Goal: Transaction & Acquisition: Book appointment/travel/reservation

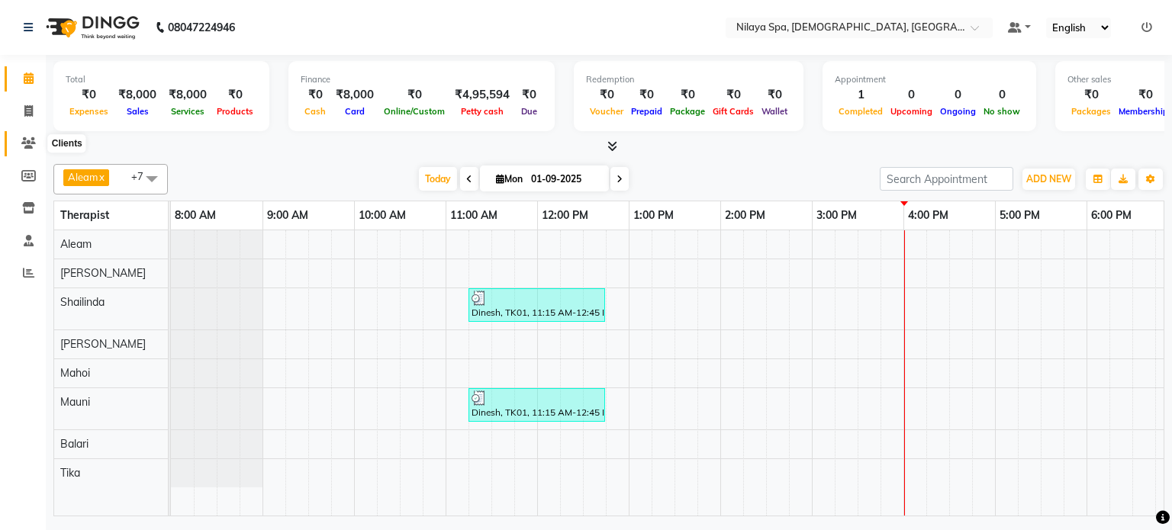
click at [37, 142] on span at bounding box center [28, 144] width 27 height 18
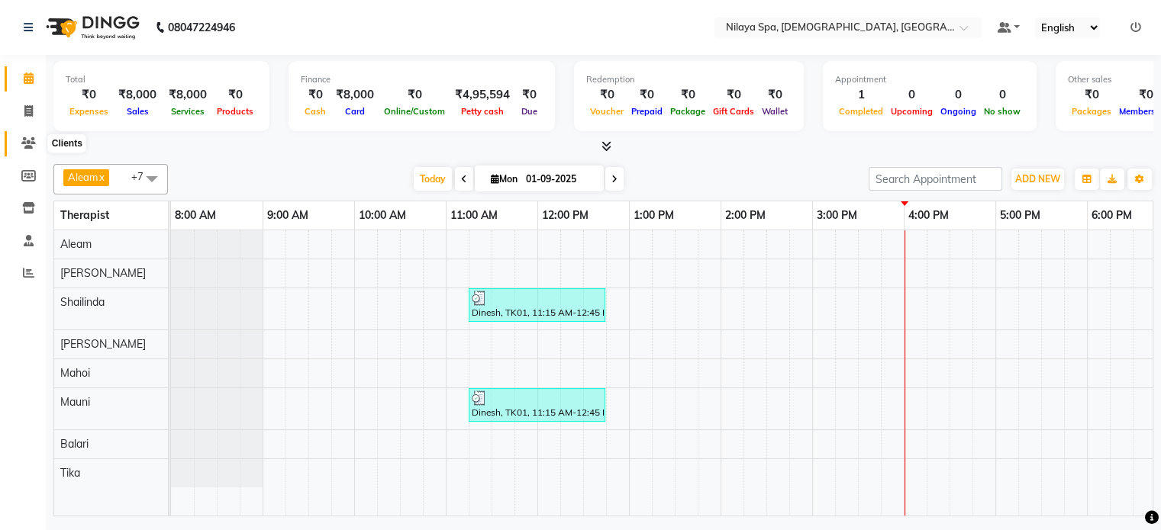
click at [37, 142] on span at bounding box center [28, 144] width 27 height 18
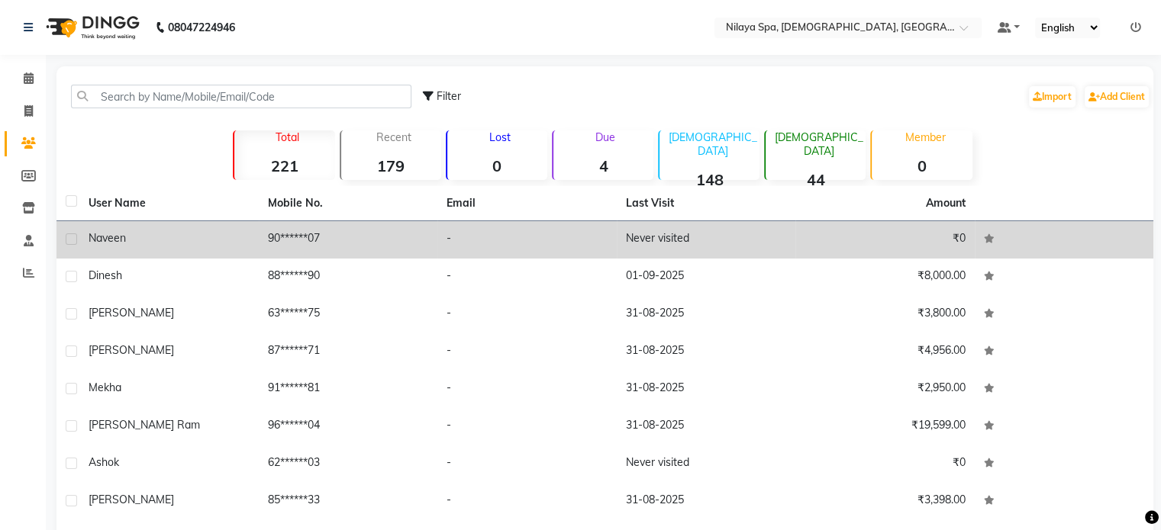
click at [496, 243] on td "-" at bounding box center [526, 239] width 179 height 37
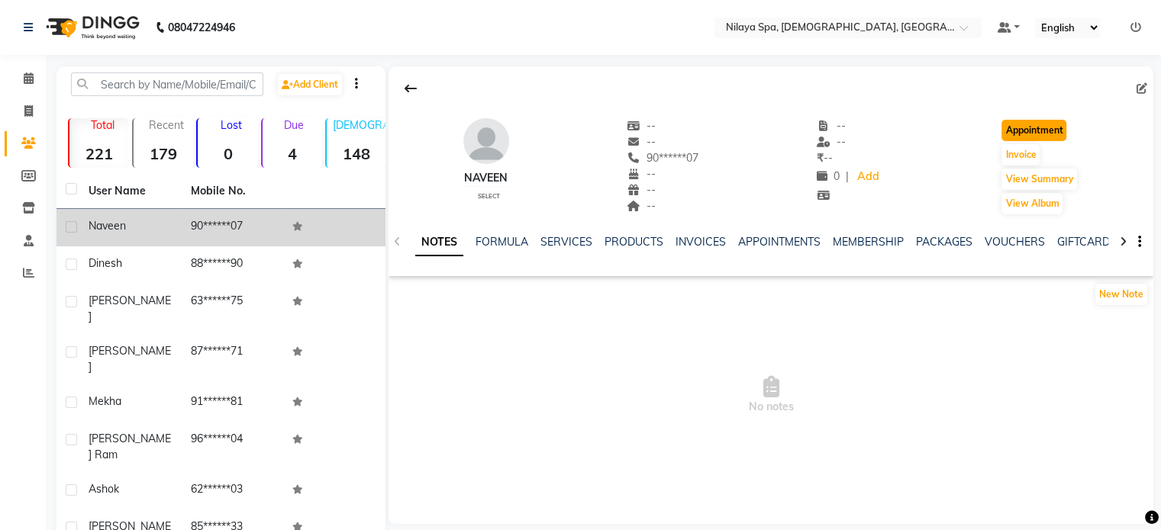
click at [1035, 135] on button "Appointment" at bounding box center [1033, 130] width 65 height 21
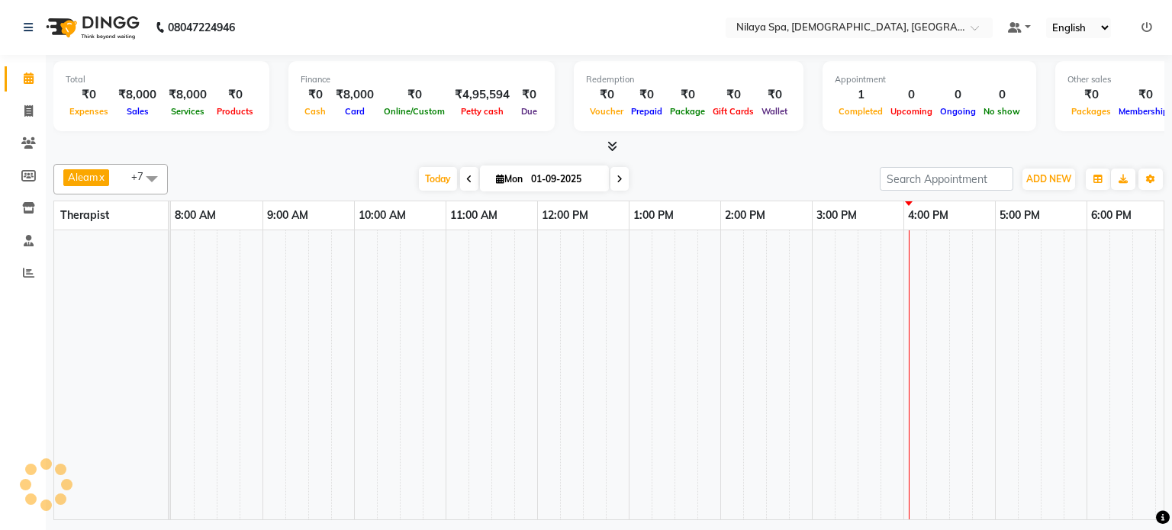
select select "tentative"
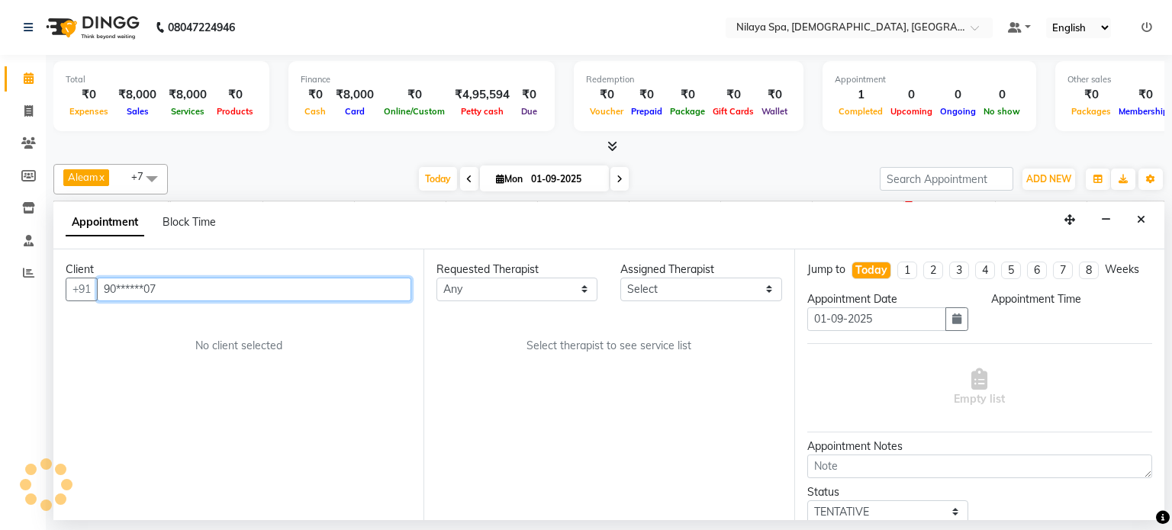
select select "540"
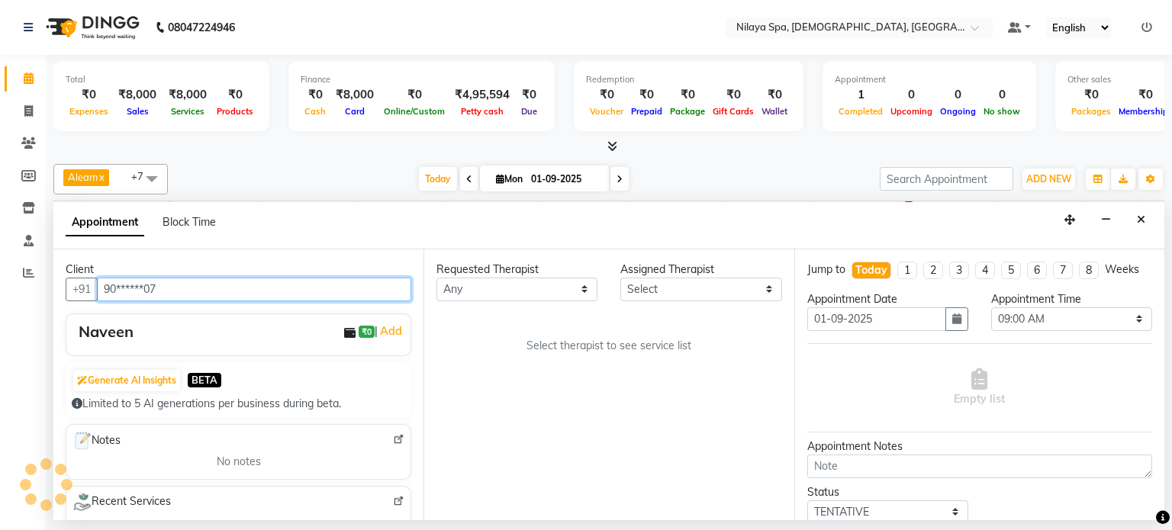
scroll to position [0, 472]
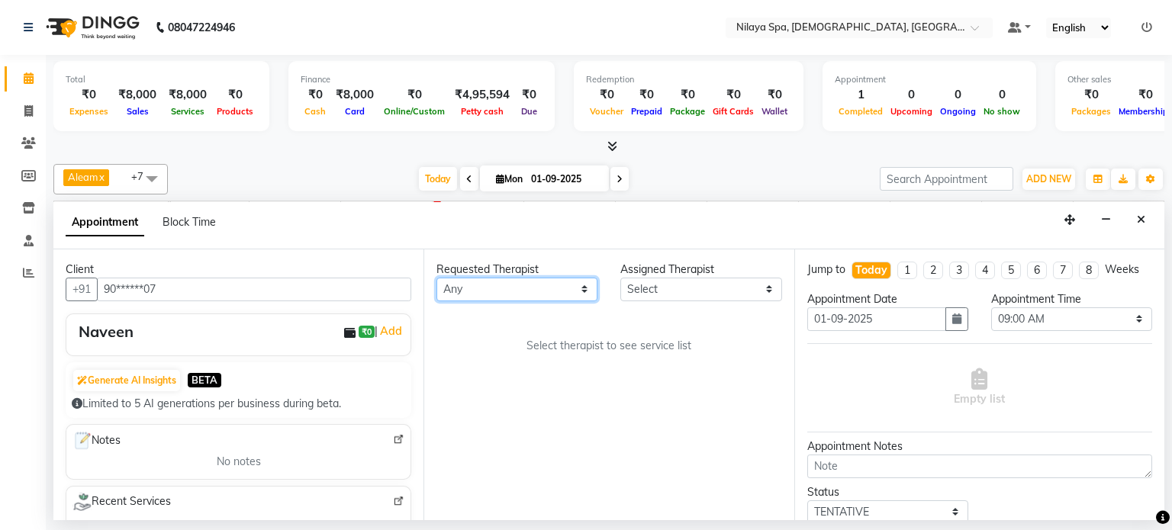
click at [527, 291] on select "Any [PERSON_NAME] Mahoi Mauni [PERSON_NAME] Punjima Shailinda Tika" at bounding box center [517, 290] width 161 height 24
select select "87837"
click at [437, 278] on select "Any [PERSON_NAME] Mahoi Mauni [PERSON_NAME] Punjima Shailinda Tika" at bounding box center [517, 290] width 161 height 24
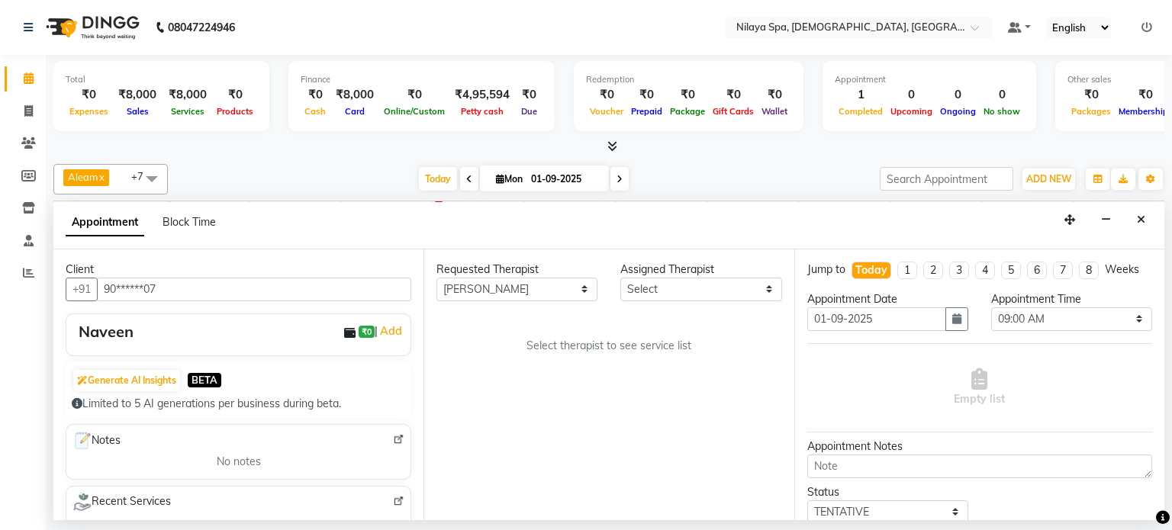
select select "87837"
click at [470, 427] on div "Requested Therapist Any [PERSON_NAME] Mahoi Mauni [PERSON_NAME] Punjima Shailin…" at bounding box center [609, 385] width 370 height 271
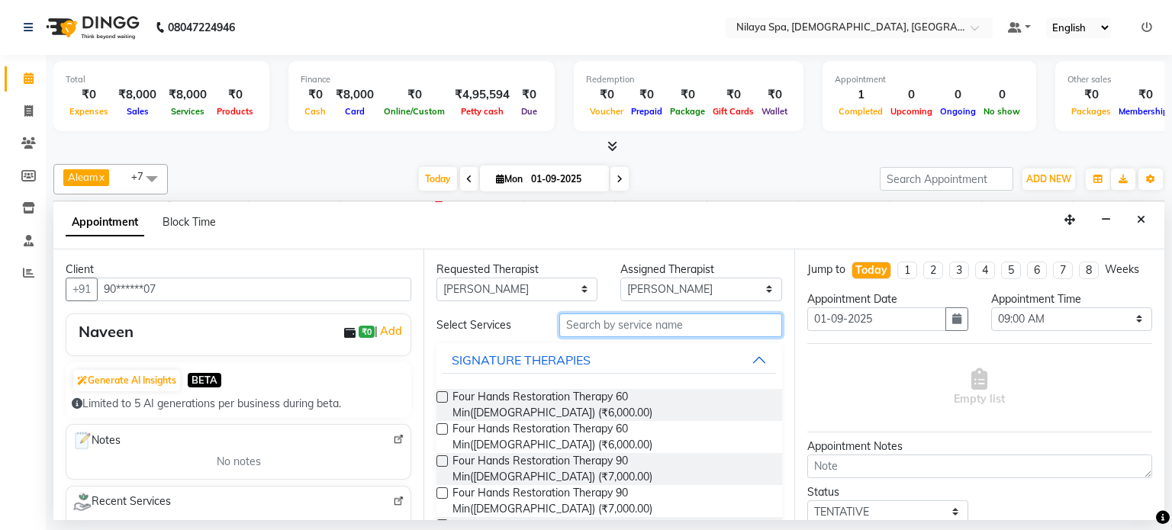
click at [616, 326] on input "text" at bounding box center [670, 326] width 223 height 24
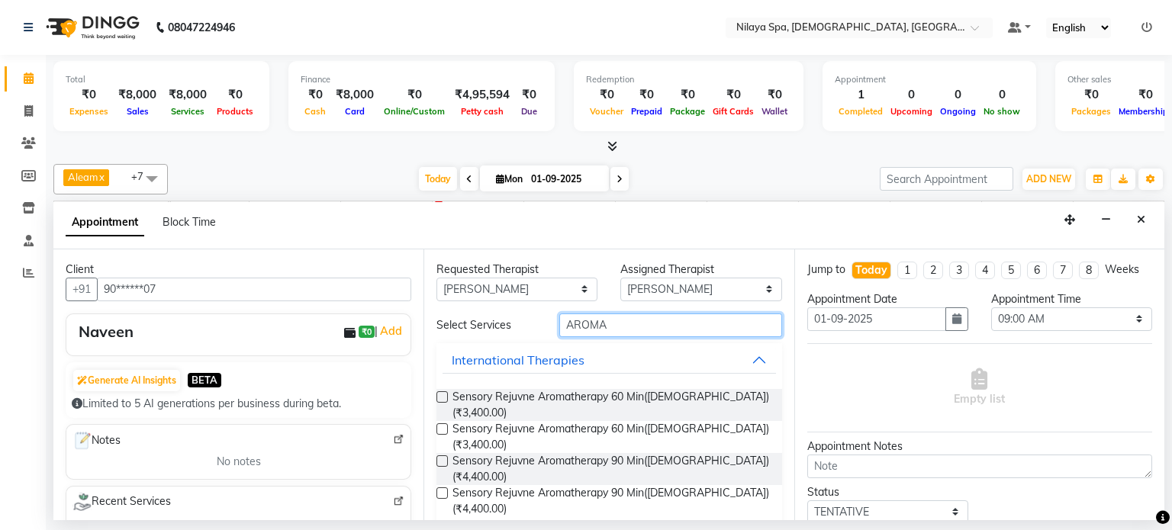
type input "AROMA"
click at [444, 456] on label at bounding box center [442, 461] width 11 height 11
click at [444, 458] on input "checkbox" at bounding box center [442, 463] width 10 height 10
click at [444, 456] on label at bounding box center [442, 461] width 11 height 11
click at [444, 458] on input "checkbox" at bounding box center [442, 463] width 10 height 10
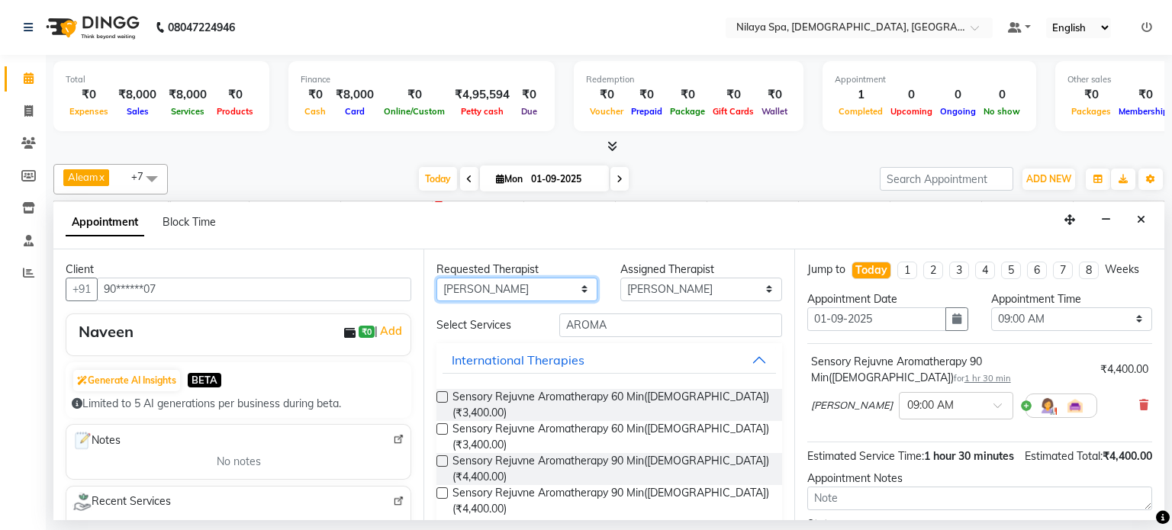
click at [521, 290] on select "Any [PERSON_NAME] Mahoi Mauni [PERSON_NAME] Punjima Shailinda Tika" at bounding box center [517, 290] width 161 height 24
click at [494, 290] on select "Any [PERSON_NAME] Mahoi Mauni [PERSON_NAME] Punjima Shailinda Tika" at bounding box center [517, 290] width 161 height 24
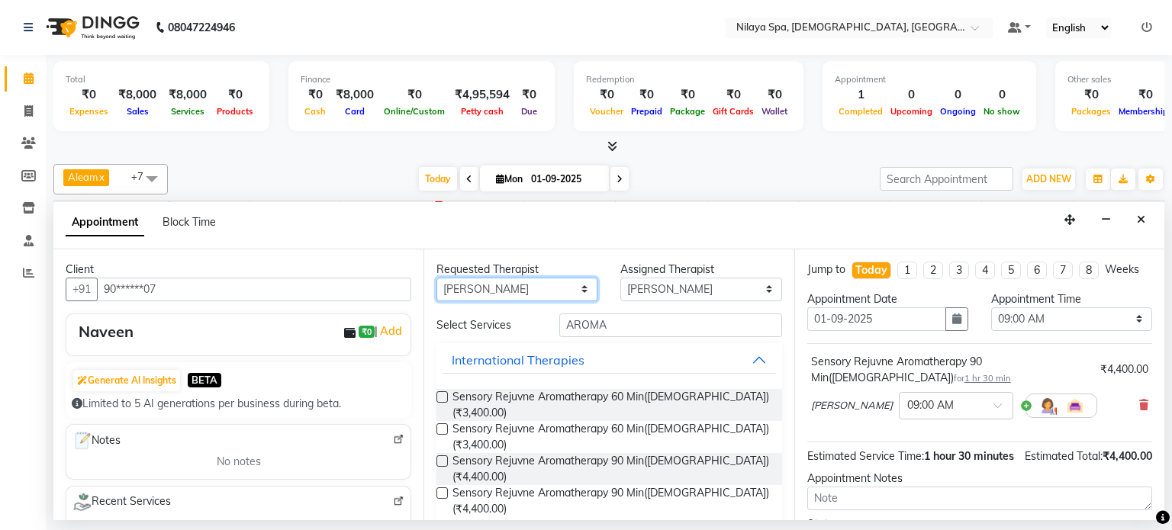
click at [437, 278] on select "Any [PERSON_NAME] Mahoi Mauni [PERSON_NAME] Punjima Shailinda Tika" at bounding box center [517, 290] width 161 height 24
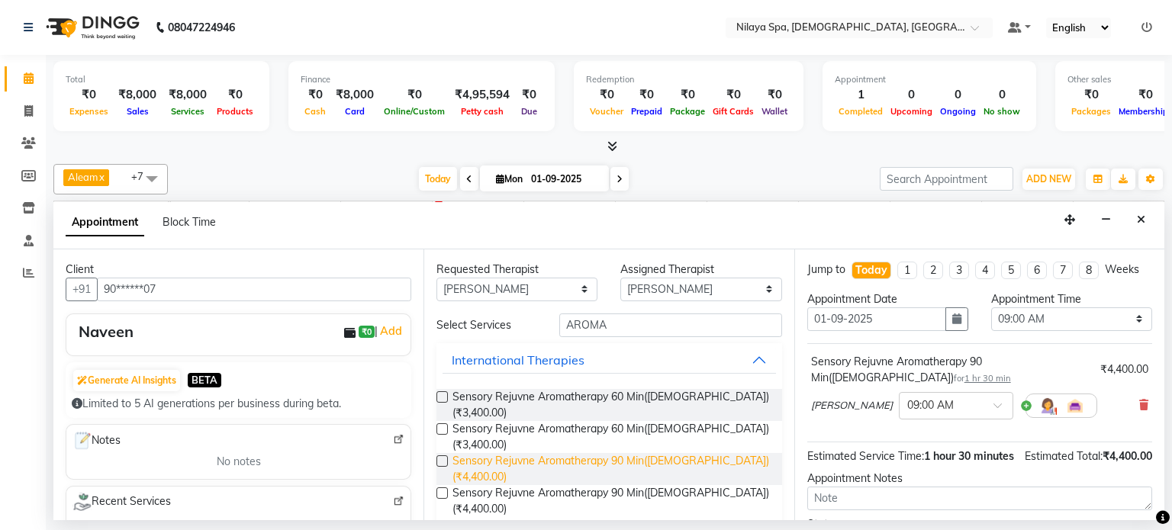
click at [472, 453] on span "Sensory Rejuvne Aromatherapy 90 Min([DEMOGRAPHIC_DATA]) (₹4,400.00)" at bounding box center [611, 469] width 317 height 32
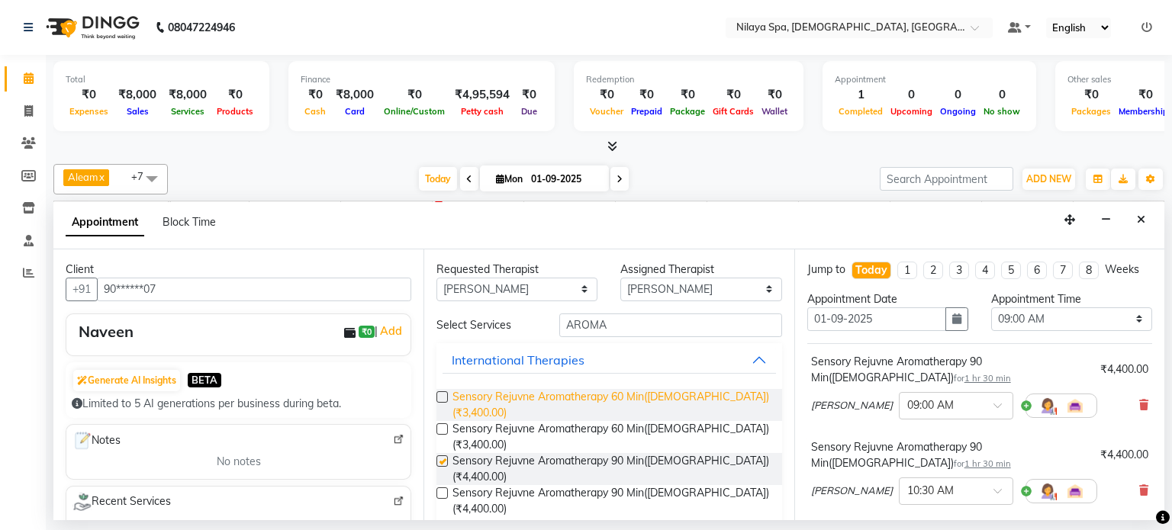
checkbox input "false"
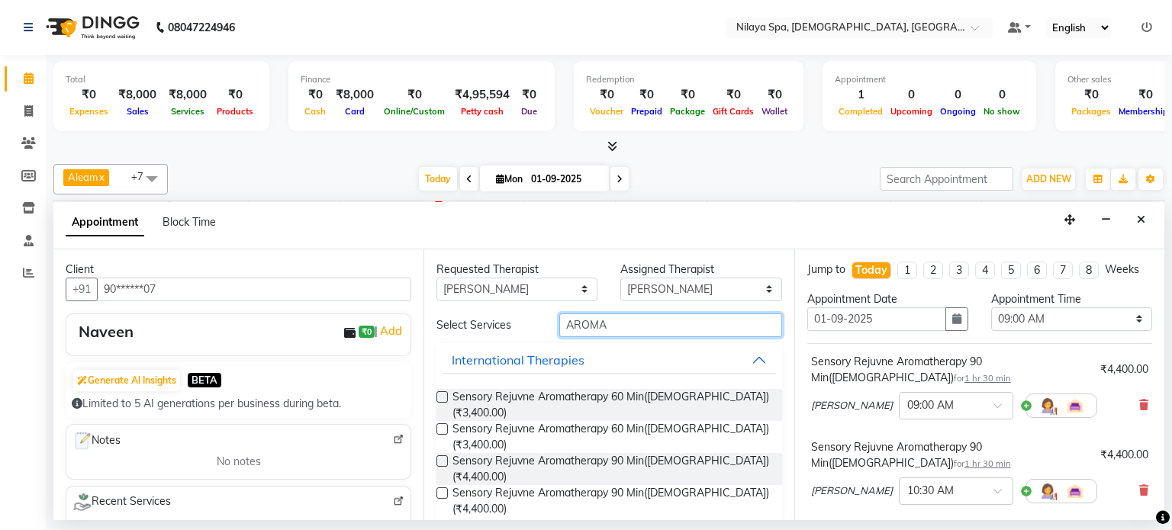
click at [634, 321] on input "AROMA" at bounding box center [670, 326] width 223 height 24
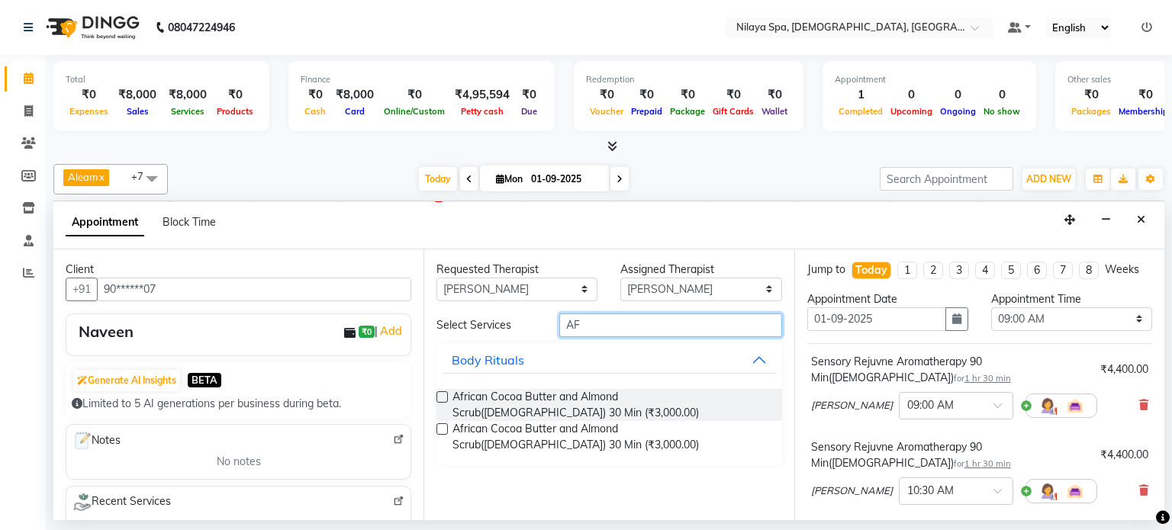
type input "AF"
click at [446, 398] on label at bounding box center [442, 396] width 11 height 11
click at [446, 398] on input "checkbox" at bounding box center [442, 399] width 10 height 10
click at [446, 398] on label at bounding box center [442, 396] width 11 height 11
click at [446, 398] on input "checkbox" at bounding box center [442, 399] width 10 height 10
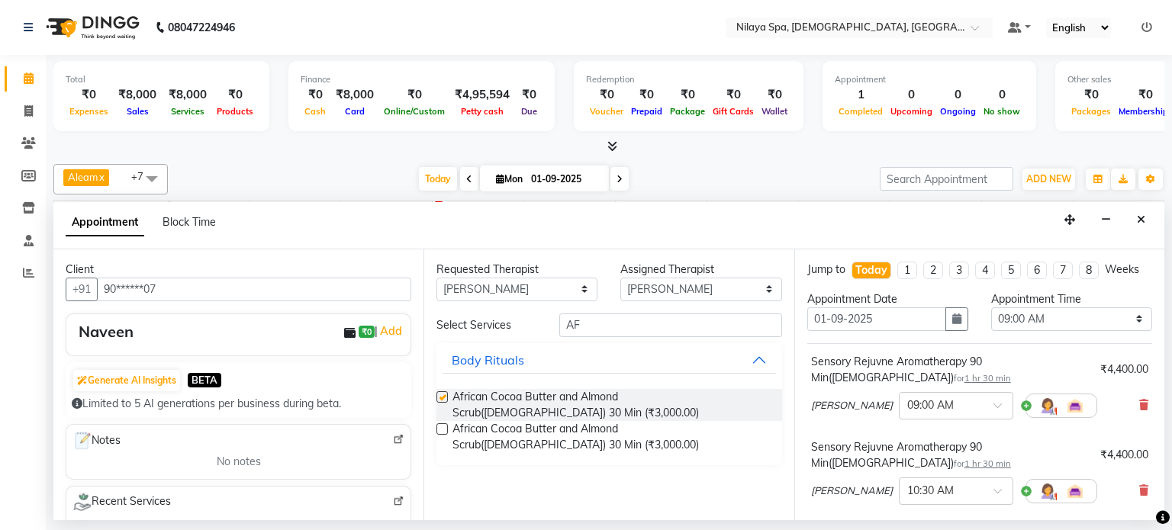
checkbox input "false"
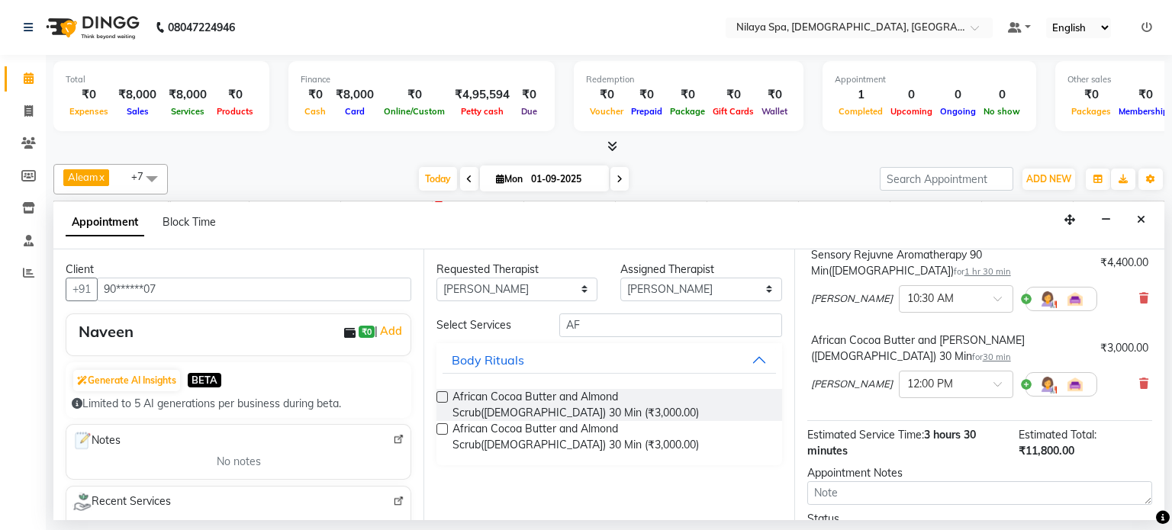
scroll to position [153, 0]
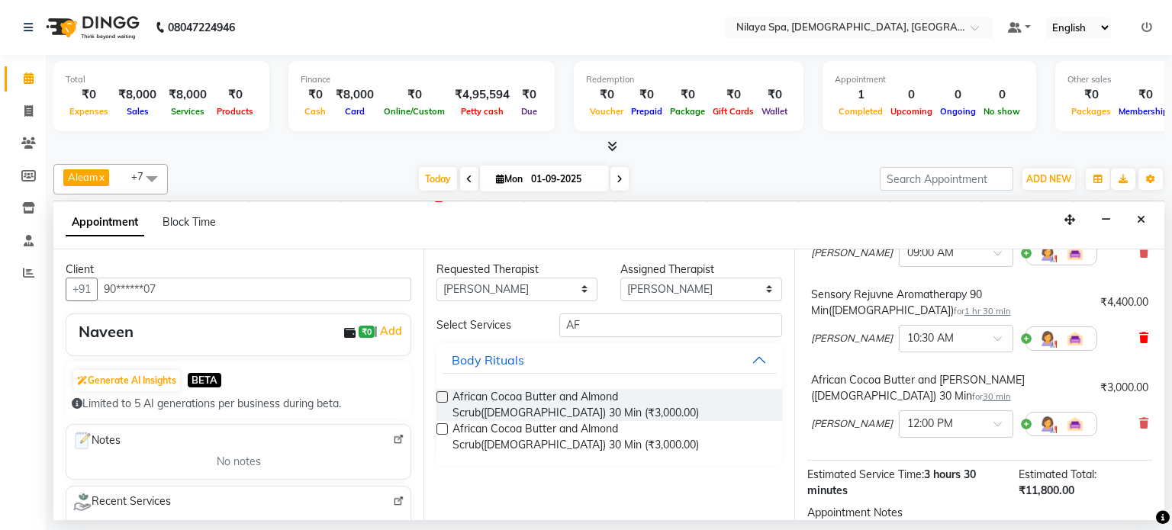
click at [1139, 334] on icon at bounding box center [1143, 338] width 9 height 11
click at [1139, 418] on icon at bounding box center [1143, 423] width 9 height 11
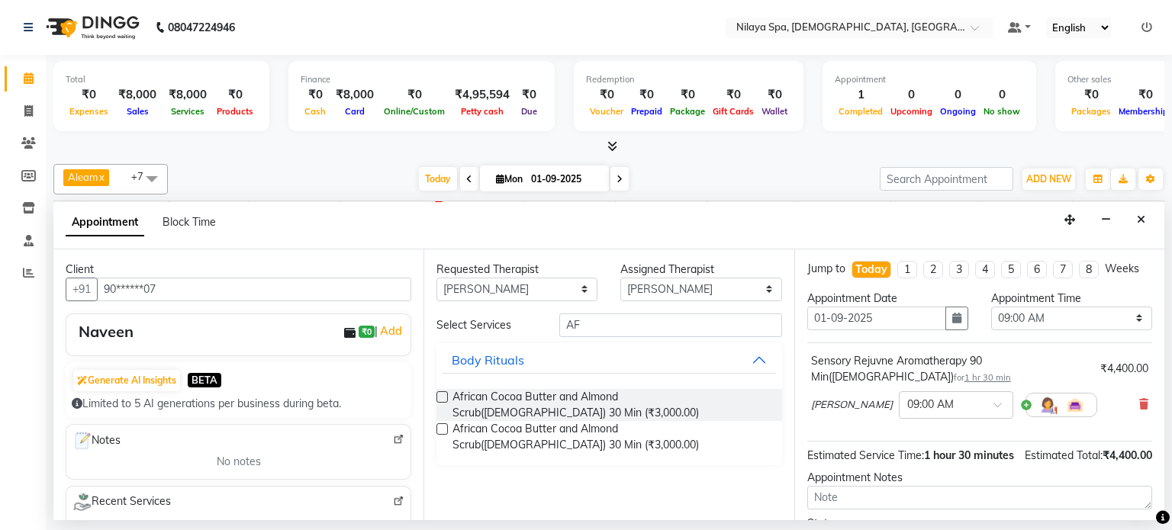
scroll to position [0, 0]
click at [922, 408] on div at bounding box center [956, 405] width 113 height 16
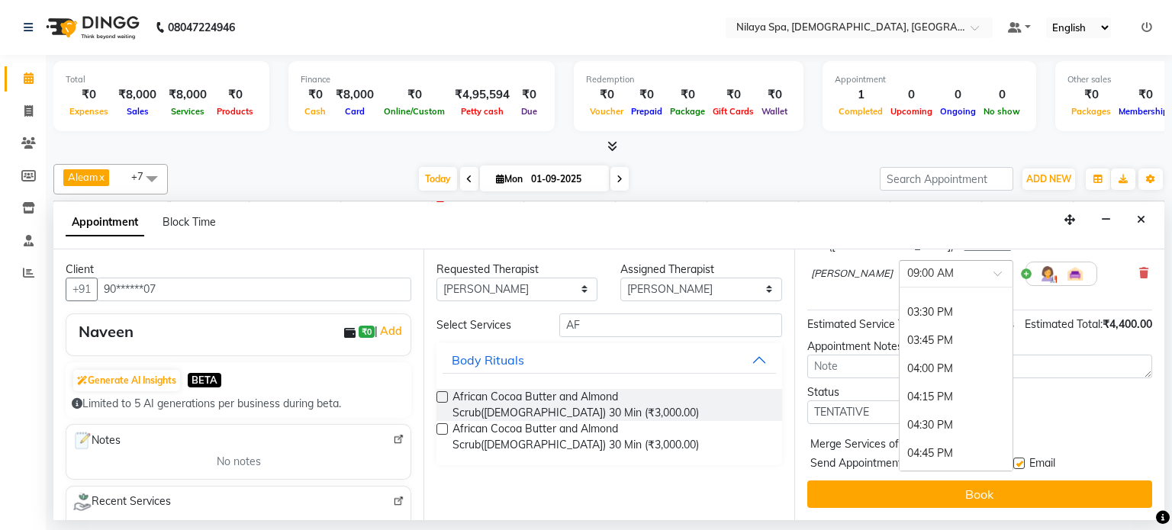
scroll to position [687, 0]
click at [900, 391] on div "04:00 PM" at bounding box center [956, 405] width 113 height 28
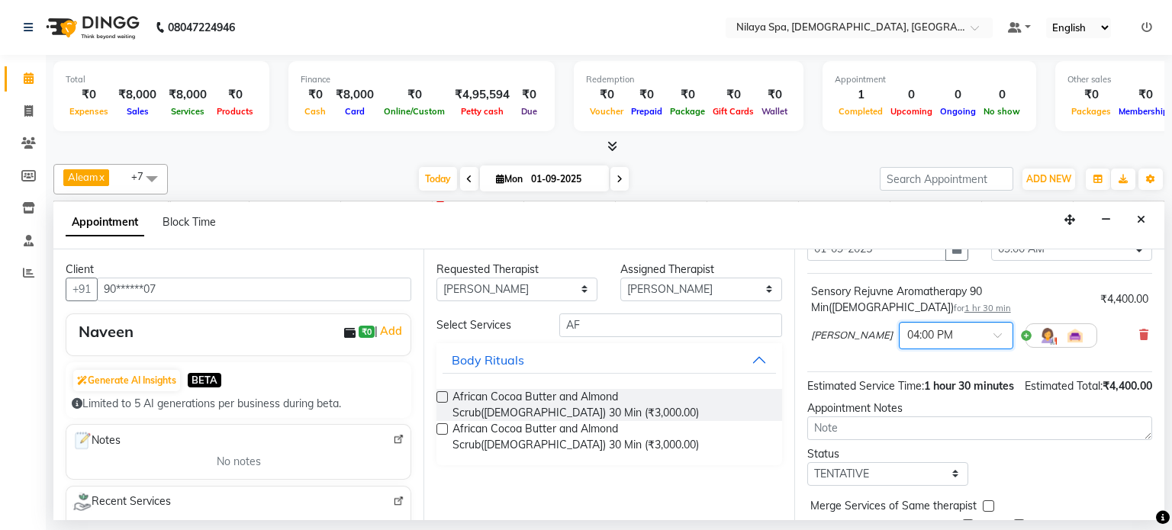
scroll to position [0, 0]
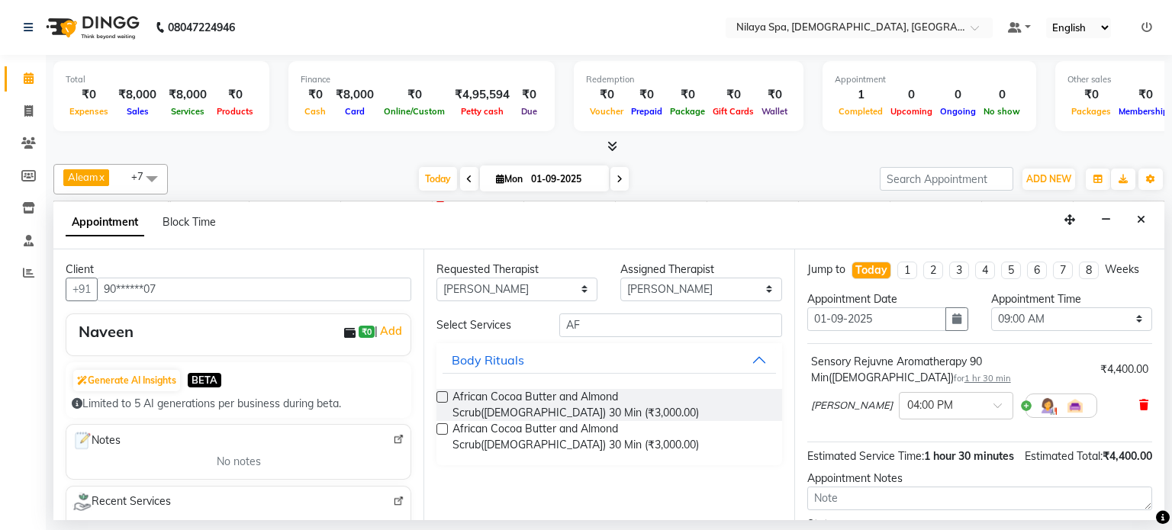
click at [1139, 407] on icon at bounding box center [1143, 405] width 9 height 11
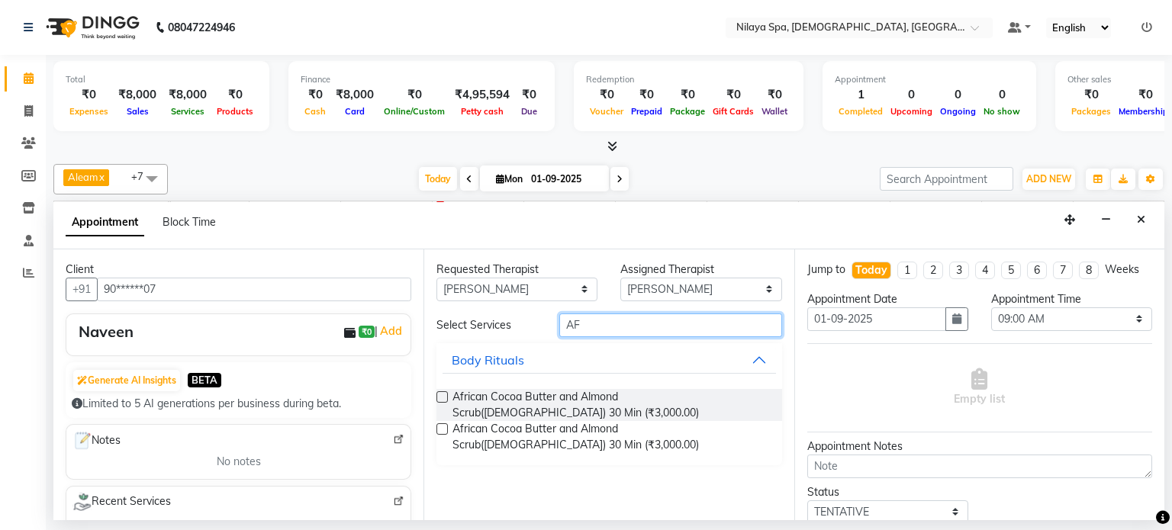
click at [607, 322] on input "AF" at bounding box center [670, 326] width 223 height 24
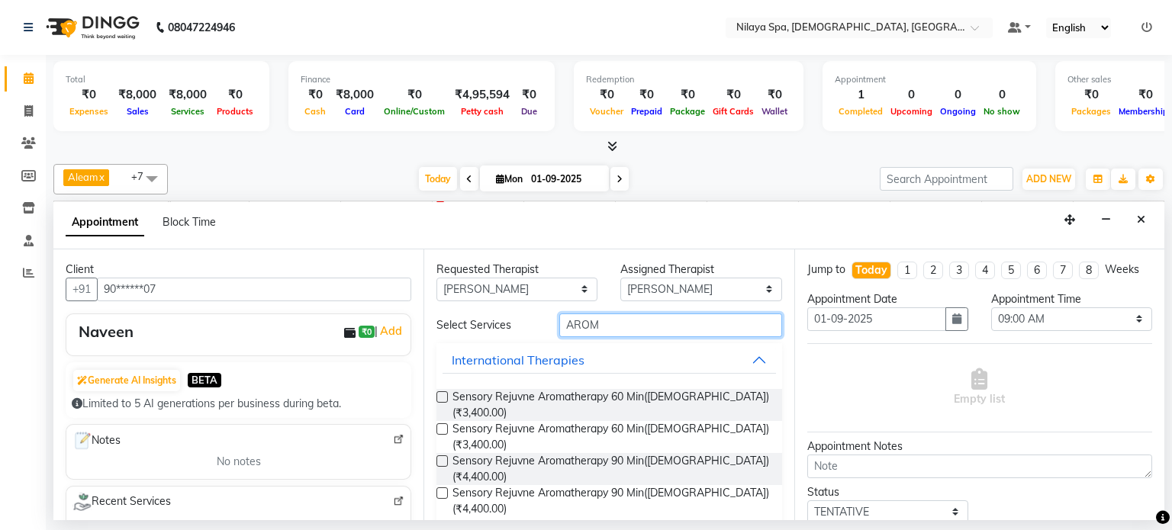
type input "AROM"
click at [443, 456] on label at bounding box center [442, 461] width 11 height 11
click at [443, 458] on input "checkbox" at bounding box center [442, 463] width 10 height 10
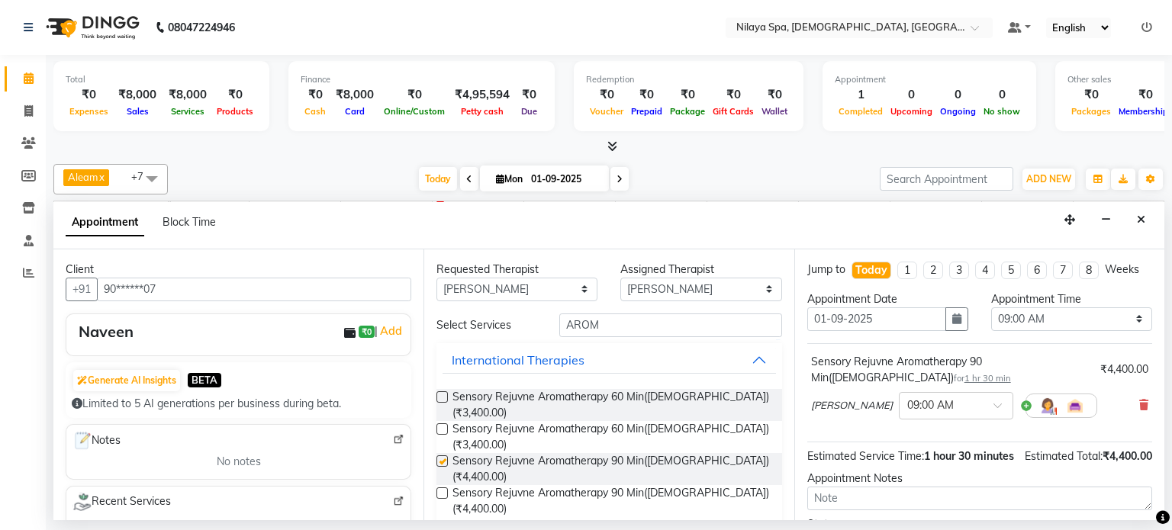
click at [443, 456] on label at bounding box center [442, 461] width 11 height 11
click at [443, 458] on input "checkbox" at bounding box center [442, 463] width 10 height 10
checkbox input "false"
click at [620, 325] on input "AROM" at bounding box center [670, 326] width 223 height 24
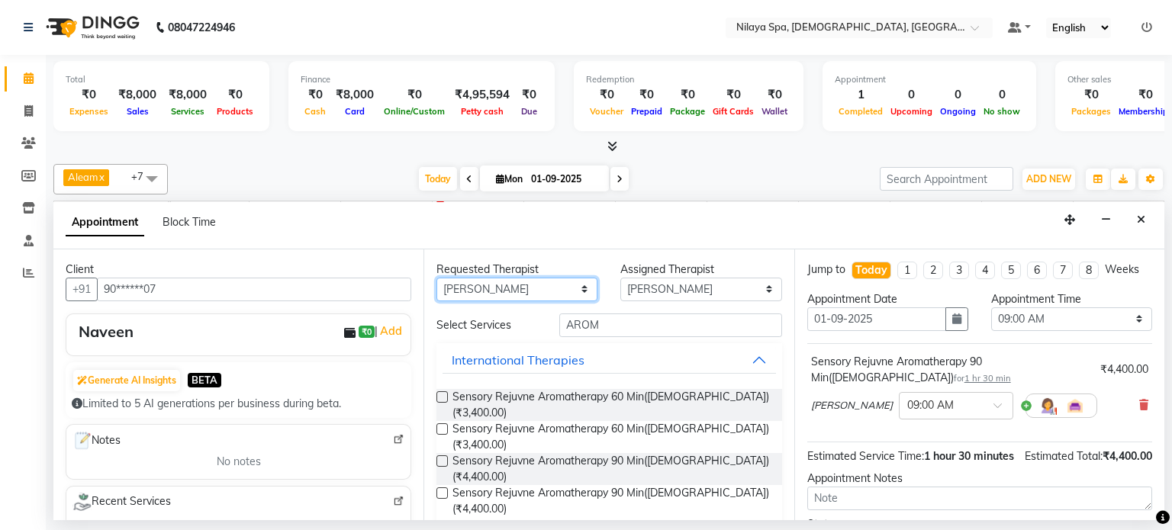
click at [552, 291] on select "Any [PERSON_NAME] Mahoi Mauni [PERSON_NAME] Punjima Shailinda Tika" at bounding box center [517, 290] width 161 height 24
click at [487, 278] on select "Any [PERSON_NAME] Mahoi Mauni [PERSON_NAME] Punjima Shailinda Tika" at bounding box center [517, 290] width 161 height 24
click at [437, 278] on select "Any [PERSON_NAME] Mahoi Mauni [PERSON_NAME] Punjima Shailinda Tika" at bounding box center [517, 290] width 161 height 24
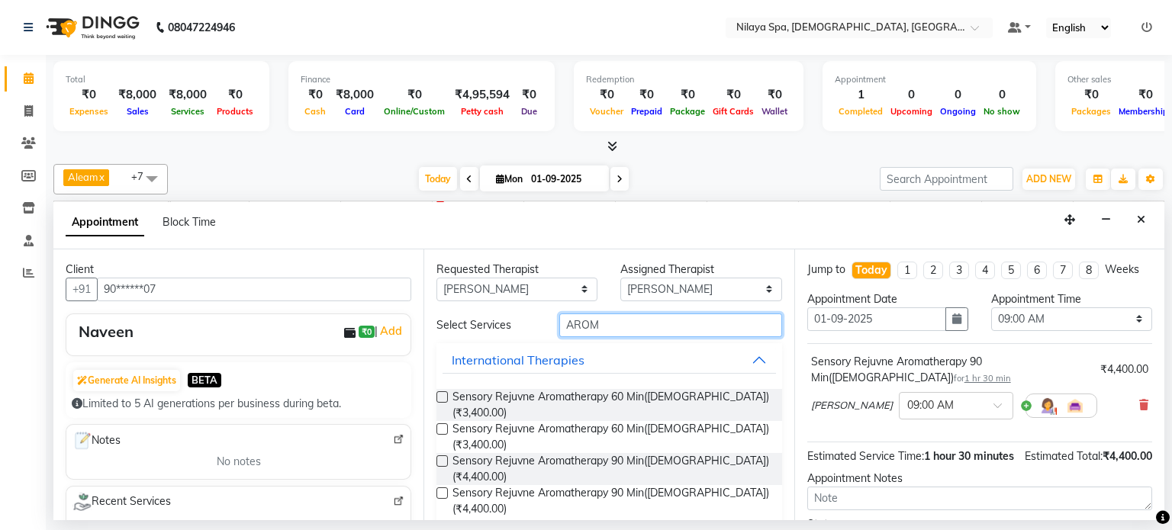
click at [621, 323] on input "AROM" at bounding box center [670, 326] width 223 height 24
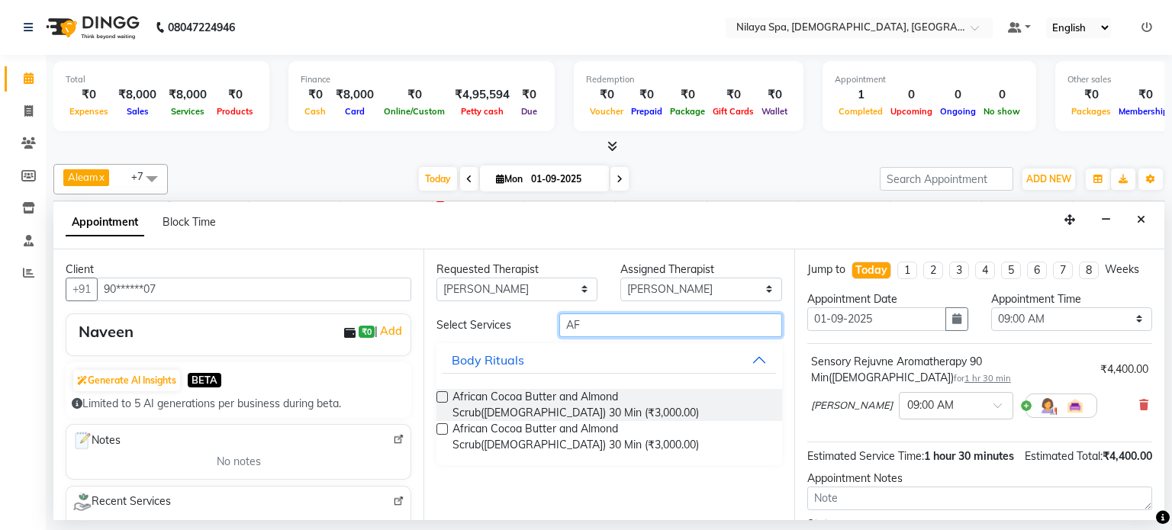
type input "AF"
click at [443, 427] on label at bounding box center [442, 429] width 11 height 11
click at [443, 427] on input "checkbox" at bounding box center [442, 431] width 10 height 10
click at [443, 427] on label at bounding box center [442, 429] width 11 height 11
click at [443, 427] on input "checkbox" at bounding box center [442, 431] width 10 height 10
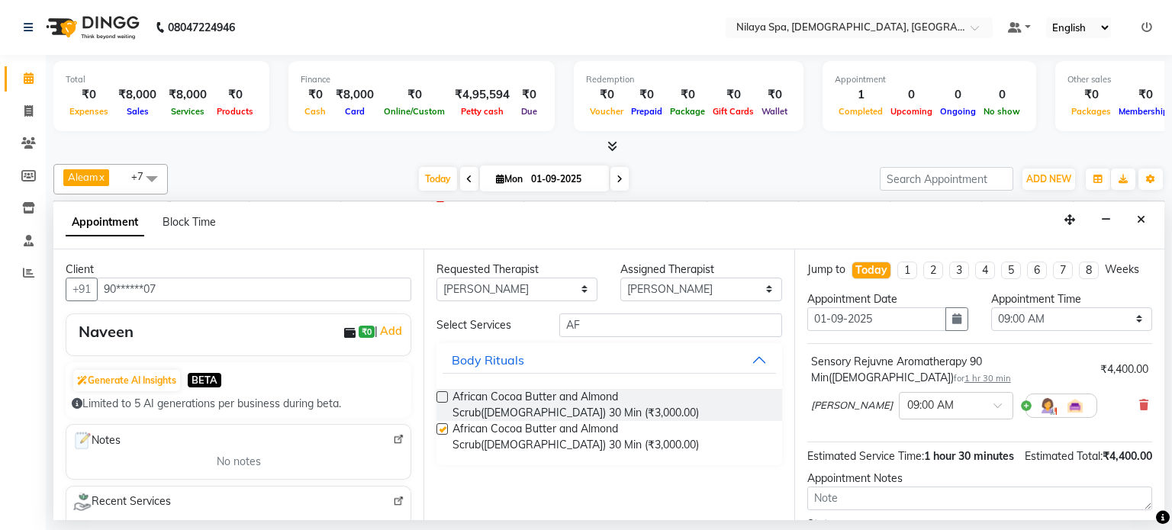
checkbox input "false"
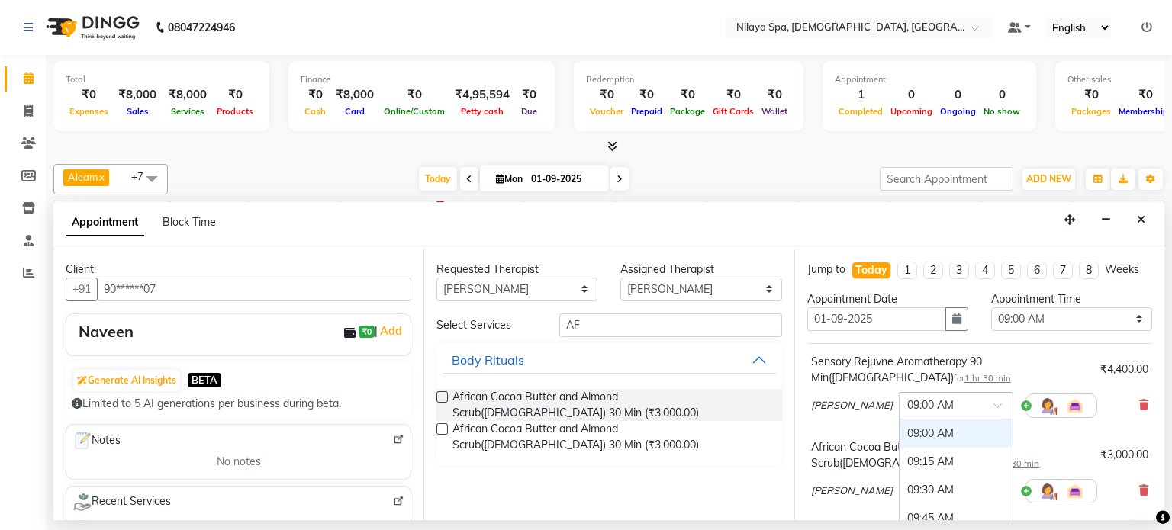
click at [920, 411] on div "× 09:00 AM" at bounding box center [944, 406] width 89 height 16
click at [900, 454] on div "04:00 PM" at bounding box center [956, 461] width 113 height 28
click at [888, 454] on div "African Cocoa Butter and Almond Scrub([DEMOGRAPHIC_DATA]) 30 Min for 30 min" at bounding box center [952, 456] width 283 height 32
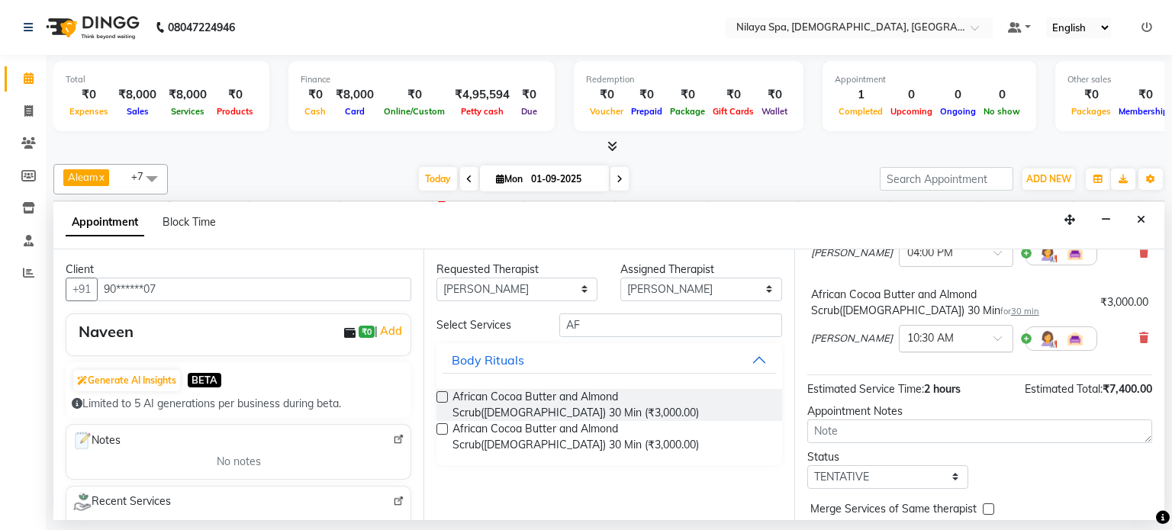
click at [907, 342] on input "text" at bounding box center [940, 338] width 67 height 16
click at [900, 468] on div "05:30 PM" at bounding box center [956, 470] width 113 height 28
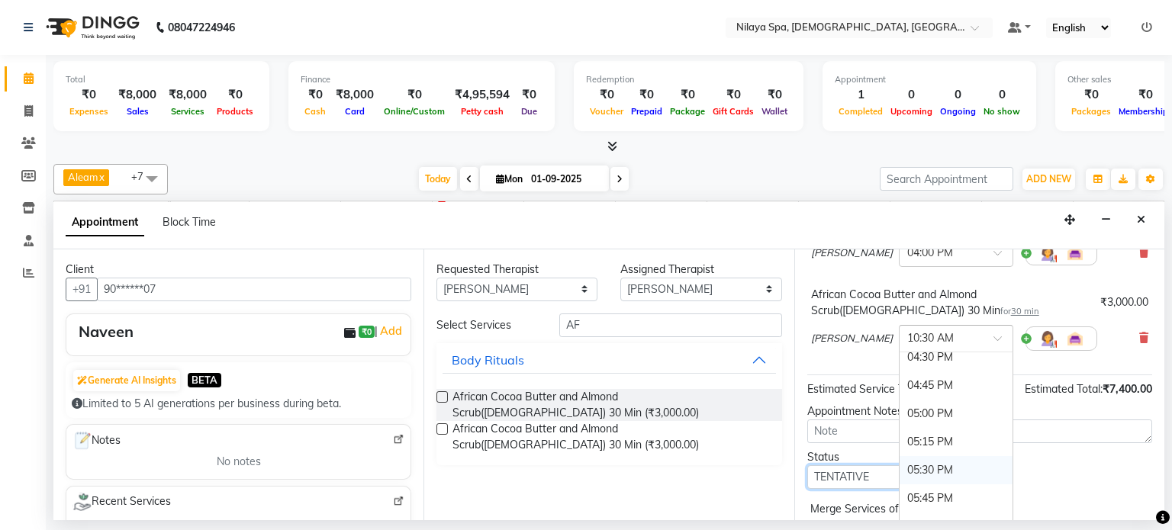
click at [857, 468] on select "Select TENTATIVE CONFIRM CHECK-IN UPCOMING" at bounding box center [887, 478] width 161 height 24
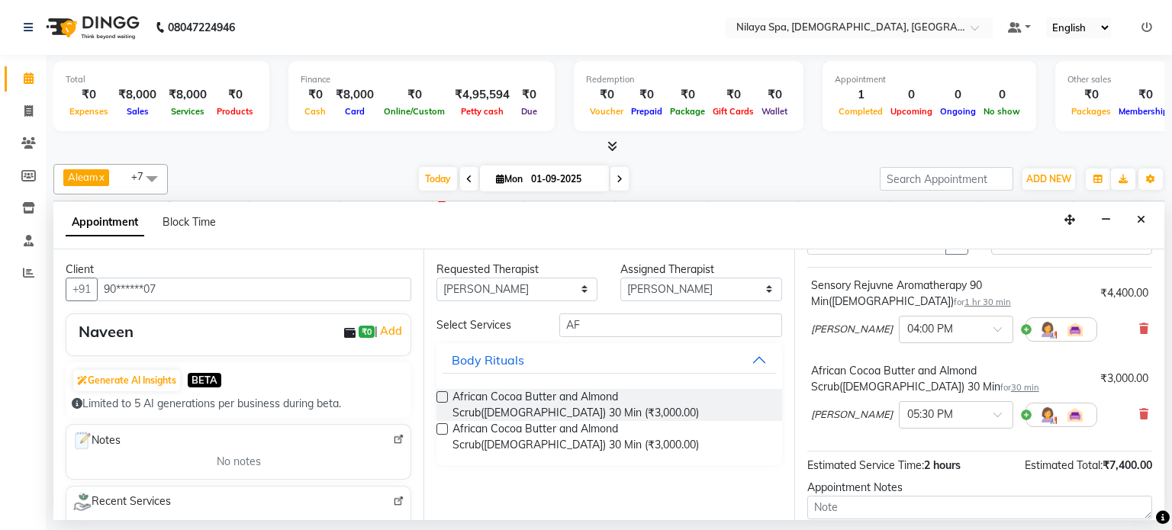
scroll to position [217, 0]
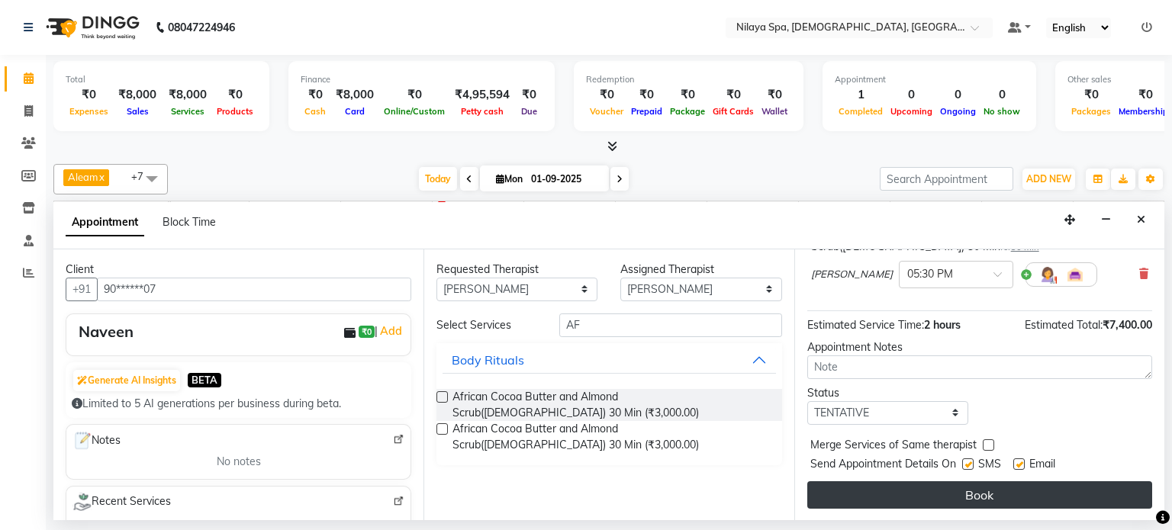
click at [968, 490] on button "Book" at bounding box center [979, 495] width 345 height 27
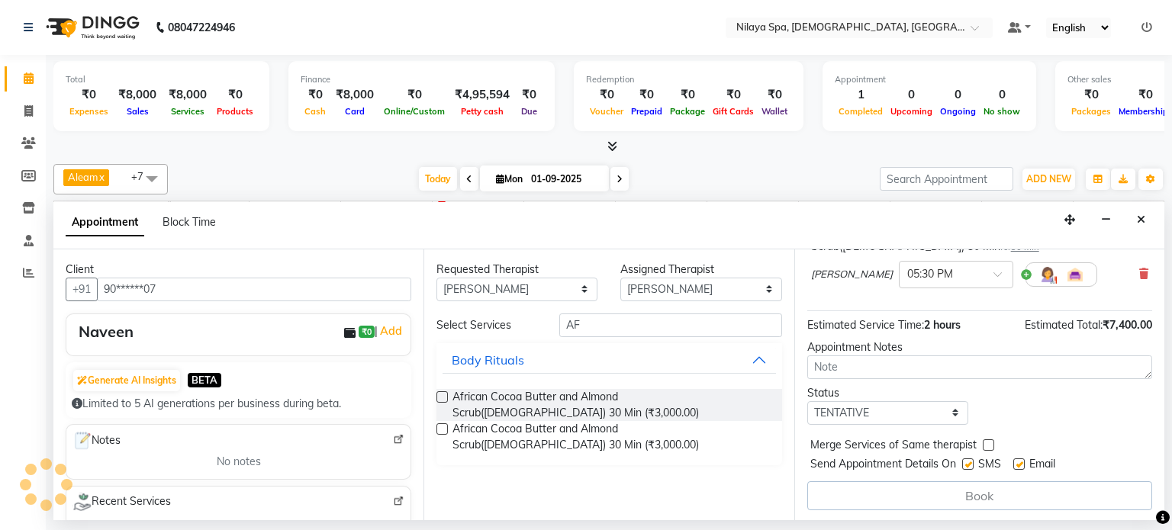
click at [968, 490] on div "Book" at bounding box center [979, 496] width 345 height 29
